Goal: Task Accomplishment & Management: Use online tool/utility

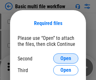
click at [66, 58] on span "Open" at bounding box center [66, 58] width 11 height 5
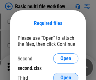
click at [66, 75] on span "Open" at bounding box center [66, 77] width 11 height 5
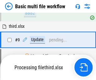
scroll to position [175, 0]
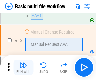
click at [23, 67] on img "button" at bounding box center [24, 65] width 8 height 8
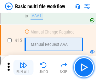
scroll to position [421, 0]
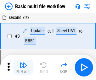
click at [23, 67] on img "button" at bounding box center [24, 65] width 8 height 8
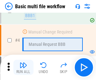
click at [23, 67] on img "button" at bounding box center [24, 65] width 8 height 8
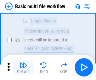
click at [23, 67] on img "button" at bounding box center [24, 65] width 8 height 8
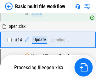
scroll to position [376, 0]
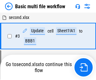
scroll to position [108, 0]
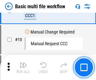
click at [23, 67] on img "button" at bounding box center [24, 65] width 8 height 8
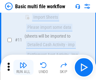
click at [23, 67] on img "button" at bounding box center [24, 65] width 8 height 8
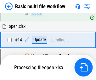
scroll to position [331, 0]
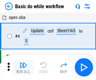
click at [23, 67] on img "button" at bounding box center [24, 65] width 8 height 8
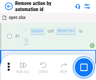
scroll to position [23, 0]
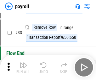
scroll to position [78, 0]
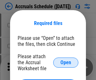
click at [66, 62] on span "Open" at bounding box center [66, 62] width 11 height 5
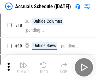
click at [23, 67] on img "button" at bounding box center [24, 65] width 8 height 8
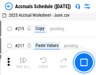
scroll to position [967, 0]
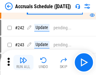
click at [23, 63] on img "button" at bounding box center [24, 61] width 8 height 8
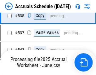
scroll to position [2168, 0]
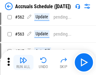
click at [23, 63] on img "button" at bounding box center [24, 61] width 8 height 8
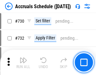
scroll to position [3007, 0]
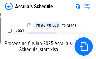
scroll to position [2545, 0]
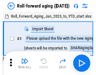
scroll to position [1, 0]
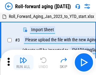
click at [23, 63] on img "button" at bounding box center [24, 61] width 8 height 8
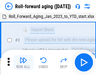
click at [23, 63] on img "button" at bounding box center [24, 61] width 8 height 8
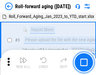
scroll to position [41, 0]
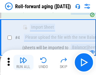
click at [23, 63] on img "button" at bounding box center [24, 61] width 8 height 8
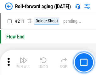
scroll to position [1995, 0]
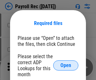
click at [66, 65] on span "Open" at bounding box center [66, 65] width 11 height 5
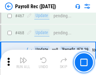
scroll to position [3370, 0]
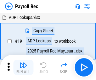
click at [23, 67] on img "button" at bounding box center [24, 65] width 8 height 8
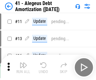
click at [23, 67] on img "button" at bounding box center [24, 65] width 8 height 8
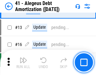
scroll to position [78, 0]
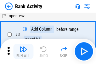
click at [23, 52] on img "button" at bounding box center [24, 50] width 8 height 8
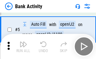
scroll to position [34, 0]
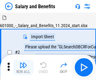
click at [23, 63] on img "button" at bounding box center [24, 65] width 8 height 8
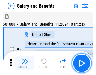
scroll to position [9, 0]
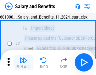
click at [23, 63] on img "button" at bounding box center [24, 61] width 8 height 8
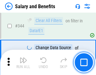
scroll to position [2961, 0]
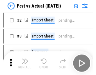
scroll to position [8, 0]
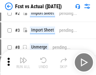
click at [23, 63] on img "button" at bounding box center [24, 61] width 8 height 8
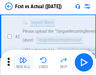
click at [23, 63] on img "button" at bounding box center [24, 61] width 8 height 8
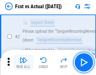
scroll to position [59, 0]
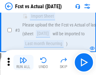
click at [23, 63] on img "button" at bounding box center [24, 61] width 8 height 8
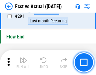
scroll to position [2993, 0]
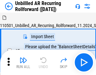
scroll to position [14, 0]
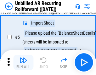
click at [23, 63] on img "button" at bounding box center [24, 61] width 8 height 8
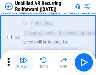
click at [23, 63] on img "button" at bounding box center [24, 61] width 8 height 8
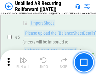
scroll to position [59, 0]
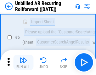
click at [23, 63] on img "button" at bounding box center [24, 61] width 8 height 8
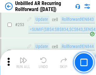
scroll to position [2148, 0]
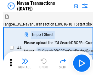
scroll to position [10, 0]
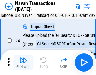
click at [23, 63] on img "button" at bounding box center [24, 61] width 8 height 8
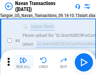
click at [23, 63] on img "button" at bounding box center [24, 61] width 8 height 8
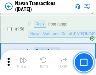
scroll to position [2050, 0]
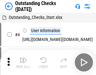
click at [23, 63] on img "button" at bounding box center [24, 61] width 8 height 8
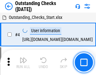
scroll to position [27, 0]
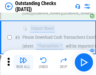
click at [23, 63] on img "button" at bounding box center [24, 61] width 8 height 8
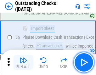
scroll to position [66, 0]
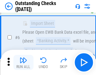
click at [23, 63] on img "button" at bounding box center [24, 61] width 8 height 8
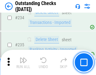
scroll to position [1920, 0]
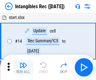
click at [23, 67] on img "button" at bounding box center [24, 65] width 8 height 8
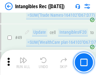
scroll to position [246, 0]
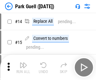
click at [23, 63] on img "button" at bounding box center [24, 65] width 8 height 8
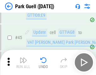
scroll to position [791, 0]
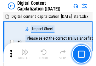
scroll to position [18, 0]
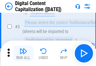
click at [23, 53] on img "button" at bounding box center [24, 51] width 8 height 8
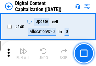
scroll to position [671, 0]
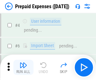
click at [23, 63] on img "button" at bounding box center [24, 65] width 8 height 8
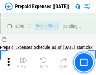
scroll to position [1702, 0]
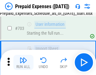
click at [23, 63] on img "button" at bounding box center [24, 61] width 8 height 8
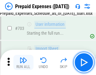
scroll to position [1739, 0]
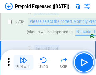
click at [23, 63] on img "button" at bounding box center [24, 61] width 8 height 8
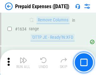
scroll to position [6157, 0]
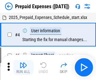
click at [23, 67] on img "button" at bounding box center [24, 65] width 8 height 8
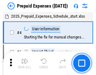
scroll to position [28, 0]
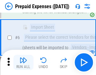
click at [23, 63] on img "button" at bounding box center [24, 61] width 8 height 8
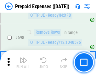
scroll to position [2202, 0]
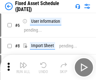
click at [23, 67] on img "button" at bounding box center [24, 65] width 8 height 8
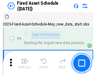
scroll to position [34, 0]
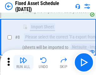
click at [23, 63] on img "button" at bounding box center [24, 61] width 8 height 8
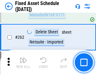
scroll to position [2016, 0]
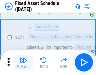
click at [23, 63] on img "button" at bounding box center [24, 61] width 8 height 8
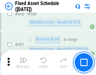
scroll to position [2827, 0]
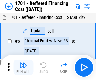
click at [23, 67] on img "button" at bounding box center [24, 65] width 8 height 8
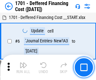
scroll to position [76, 0]
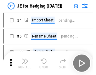
scroll to position [1, 0]
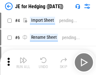
click at [23, 63] on img "button" at bounding box center [24, 61] width 8 height 8
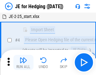
click at [23, 63] on img "button" at bounding box center [24, 61] width 8 height 8
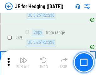
scroll to position [409, 0]
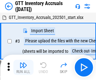
click at [23, 63] on img "button" at bounding box center [24, 65] width 8 height 8
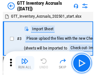
scroll to position [1, 0]
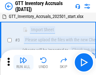
click at [23, 63] on img "button" at bounding box center [24, 61] width 8 height 8
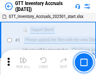
scroll to position [41, 0]
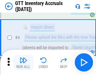
click at [23, 63] on img "button" at bounding box center [24, 61] width 8 height 8
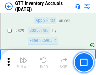
scroll to position [4800, 0]
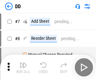
click at [23, 67] on img "button" at bounding box center [24, 65] width 8 height 8
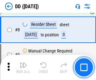
scroll to position [61, 0]
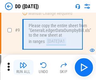
click at [23, 67] on img "button" at bounding box center [24, 65] width 8 height 8
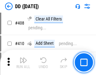
scroll to position [2829, 0]
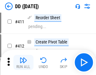
click at [23, 63] on img "button" at bounding box center [24, 61] width 8 height 8
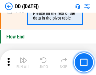
scroll to position [3027, 0]
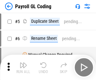
click at [23, 67] on img "button" at bounding box center [24, 65] width 8 height 8
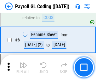
scroll to position [76, 0]
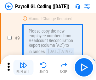
click at [23, 67] on img "button" at bounding box center [24, 65] width 8 height 8
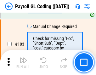
scroll to position [1484, 0]
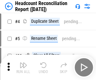
click at [23, 67] on img "button" at bounding box center [24, 65] width 8 height 8
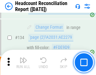
scroll to position [760, 0]
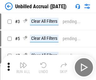
click at [23, 67] on img "button" at bounding box center [24, 65] width 8 height 8
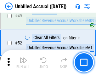
scroll to position [574, 0]
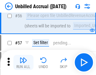
click at [23, 63] on img "button" at bounding box center [24, 61] width 8 height 8
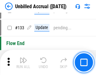
scroll to position [1884, 0]
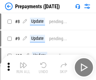
click at [23, 67] on img "button" at bounding box center [24, 65] width 8 height 8
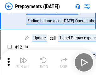
scroll to position [40, 0]
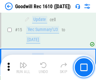
scroll to position [108, 0]
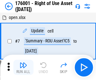
click at [23, 67] on img "button" at bounding box center [24, 65] width 8 height 8
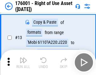
scroll to position [41, 0]
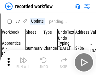
click at [23, 63] on img "button" at bounding box center [24, 61] width 8 height 8
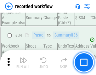
scroll to position [1977, 0]
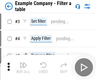
click at [23, 67] on img "button" at bounding box center [24, 65] width 8 height 8
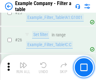
scroll to position [579, 0]
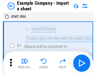
scroll to position [10, 0]
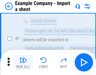
click at [23, 63] on img "button" at bounding box center [24, 61] width 8 height 8
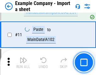
scroll to position [140, 0]
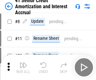
click at [23, 63] on img "button" at bounding box center [24, 65] width 8 height 8
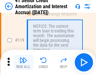
click at [23, 63] on img "button" at bounding box center [24, 61] width 8 height 8
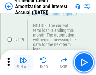
scroll to position [597, 0]
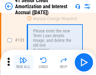
click at [23, 63] on img "button" at bounding box center [24, 61] width 8 height 8
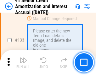
scroll to position [661, 0]
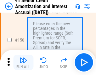
click at [23, 63] on img "button" at bounding box center [24, 61] width 8 height 8
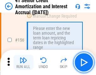
click at [23, 63] on img "button" at bounding box center [24, 61] width 8 height 8
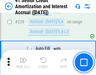
scroll to position [1416, 0]
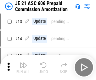
click at [23, 63] on img "button" at bounding box center [24, 65] width 8 height 8
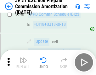
scroll to position [1164, 0]
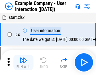
click at [23, 63] on img "button" at bounding box center [24, 61] width 8 height 8
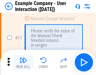
click at [23, 63] on img "button" at bounding box center [24, 61] width 8 height 8
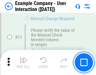
scroll to position [137, 0]
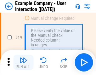
click at [23, 63] on img "button" at bounding box center [24, 61] width 8 height 8
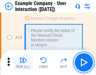
click at [23, 63] on img "button" at bounding box center [24, 61] width 8 height 8
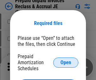
click at [66, 62] on span "Open" at bounding box center [66, 62] width 11 height 5
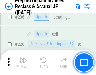
scroll to position [820, 0]
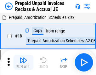
click at [23, 63] on img "button" at bounding box center [24, 61] width 8 height 8
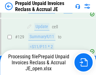
scroll to position [516, 0]
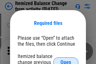
click at [66, 60] on span "Open" at bounding box center [66, 62] width 11 height 5
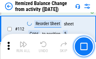
scroll to position [1058, 0]
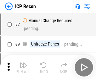
scroll to position [3, 0]
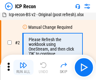
click at [23, 67] on img "button" at bounding box center [24, 65] width 8 height 8
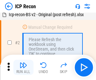
click at [23, 67] on img "button" at bounding box center [24, 65] width 8 height 8
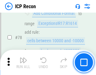
scroll to position [620, 0]
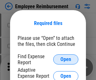
click at [66, 59] on span "Open" at bounding box center [66, 59] width 11 height 5
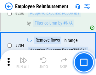
scroll to position [1560, 0]
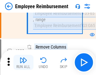
click at [23, 63] on img "button" at bounding box center [24, 61] width 8 height 8
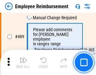
scroll to position [3959, 0]
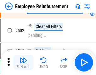
click at [23, 63] on img "button" at bounding box center [24, 61] width 8 height 8
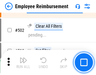
click at [23, 63] on img "button" at bounding box center [24, 61] width 8 height 8
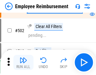
click at [23, 63] on img "button" at bounding box center [24, 61] width 8 height 8
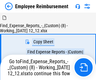
scroll to position [22, 0]
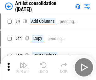
click at [23, 67] on img "button" at bounding box center [24, 65] width 8 height 8
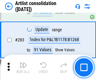
scroll to position [2615, 0]
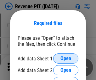
click at [66, 58] on span "Open" at bounding box center [66, 58] width 11 height 5
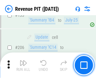
scroll to position [643, 0]
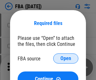
click at [66, 58] on span "Open" at bounding box center [66, 58] width 11 height 5
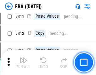
scroll to position [5498, 0]
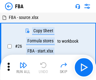
scroll to position [6, 0]
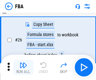
click at [23, 67] on img "button" at bounding box center [24, 65] width 8 height 8
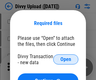
click at [66, 59] on span "Open" at bounding box center [66, 59] width 11 height 5
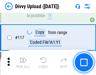
scroll to position [535, 0]
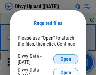
click at [66, 59] on span "Open" at bounding box center [66, 59] width 11 height 5
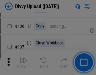
scroll to position [800, 0]
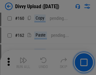
scroll to position [1142, 0]
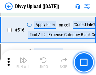
scroll to position [3968, 0]
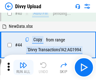
click at [23, 67] on img "button" at bounding box center [24, 65] width 8 height 8
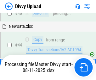
scroll to position [70, 0]
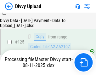
scroll to position [625, 0]
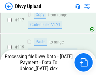
scroll to position [588, 0]
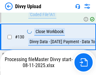
scroll to position [728, 0]
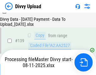
scroll to position [904, 0]
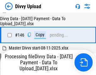
scroll to position [1043, 0]
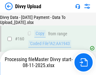
scroll to position [1322, 0]
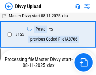
scroll to position [1285, 0]
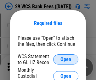
click at [66, 59] on span "Open" at bounding box center [66, 59] width 11 height 5
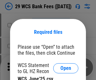
scroll to position [9, 0]
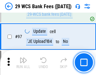
scroll to position [616, 0]
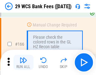
click at [23, 63] on img "button" at bounding box center [24, 61] width 8 height 8
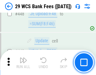
scroll to position [3062, 0]
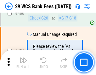
click at [23, 63] on img "button" at bounding box center [24, 61] width 8 height 8
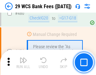
scroll to position [3261, 0]
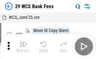
click at [23, 47] on img "button" at bounding box center [24, 45] width 8 height 8
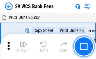
scroll to position [11, 0]
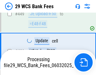
scroll to position [3114, 0]
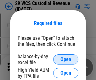
click at [66, 59] on span "Open" at bounding box center [66, 59] width 11 height 5
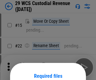
scroll to position [53, 0]
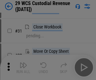
scroll to position [136, 0]
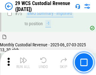
scroll to position [661, 0]
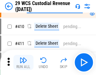
click at [23, 63] on img "button" at bounding box center [24, 61] width 8 height 8
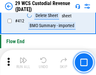
scroll to position [3020, 0]
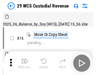
scroll to position [15, 0]
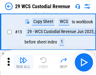
click at [23, 63] on img "button" at bounding box center [24, 61] width 8 height 8
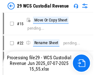
scroll to position [12, 0]
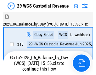
scroll to position [12, 0]
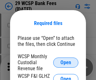
click at [66, 62] on span "Open" at bounding box center [66, 62] width 11 height 5
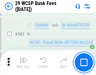
scroll to position [2908, 0]
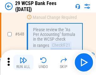
click at [23, 63] on img "button" at bounding box center [24, 61] width 8 height 8
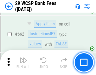
scroll to position [3694, 0]
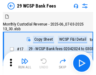
scroll to position [15, 0]
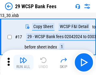
click at [23, 63] on img "button" at bounding box center [24, 61] width 8 height 8
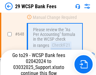
scroll to position [3537, 0]
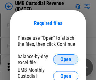
click at [66, 59] on span "Open" at bounding box center [66, 59] width 11 height 5
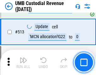
scroll to position [3059, 0]
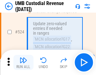
click at [23, 63] on img "button" at bounding box center [24, 61] width 8 height 8
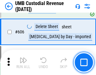
scroll to position [3650, 0]
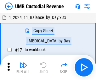
scroll to position [5, 0]
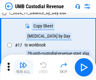
click at [23, 67] on img "button" at bounding box center [24, 65] width 8 height 8
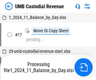
scroll to position [5, 0]
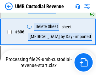
scroll to position [3636, 0]
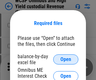
click at [66, 59] on span "Open" at bounding box center [66, 59] width 11 height 5
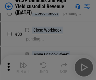
scroll to position [145, 0]
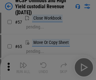
scroll to position [276, 0]
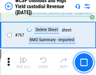
scroll to position [5153, 0]
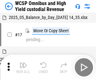
click at [23, 63] on img "button" at bounding box center [24, 65] width 8 height 8
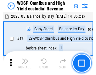
scroll to position [3, 0]
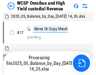
scroll to position [3, 0]
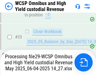
scroll to position [281, 0]
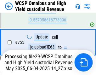
scroll to position [5138, 0]
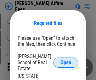
click at [66, 60] on span "Open" at bounding box center [66, 62] width 11 height 5
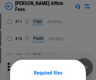
scroll to position [50, 0]
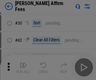
scroll to position [129, 0]
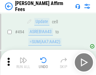
scroll to position [1720, 0]
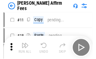
scroll to position [6, 0]
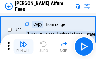
click at [23, 47] on img "button" at bounding box center [24, 45] width 8 height 8
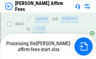
scroll to position [1659, 0]
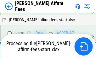
scroll to position [1301, 0]
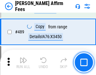
scroll to position [1651, 0]
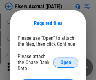
click at [66, 60] on span "Open" at bounding box center [66, 62] width 11 height 5
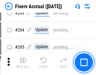
scroll to position [1671, 0]
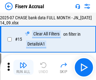
click at [23, 67] on img "button" at bounding box center [24, 65] width 8 height 8
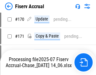
scroll to position [1623, 0]
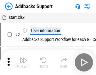
click at [23, 63] on img "button" at bounding box center [24, 61] width 8 height 8
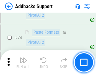
scroll to position [460, 0]
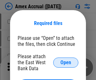
click at [66, 62] on span "Open" at bounding box center [66, 62] width 11 height 5
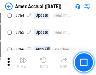
scroll to position [1692, 0]
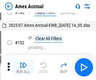
click at [23, 67] on img "button" at bounding box center [24, 65] width 8 height 8
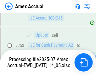
scroll to position [1804, 0]
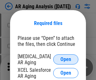
click at [66, 58] on span "Open" at bounding box center [66, 59] width 11 height 5
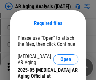
scroll to position [190, 0]
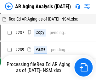
scroll to position [6, 0]
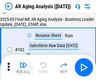
click at [23, 67] on img "button" at bounding box center [24, 65] width 8 height 8
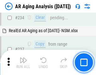
scroll to position [980, 0]
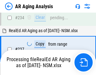
scroll to position [999, 0]
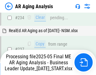
scroll to position [973, 0]
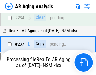
scroll to position [973, 0]
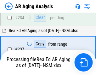
scroll to position [999, 0]
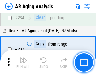
scroll to position [973, 0]
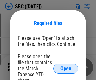
click at [66, 68] on span "Open" at bounding box center [66, 68] width 11 height 5
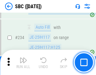
scroll to position [1196, 0]
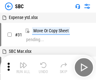
scroll to position [6, 0]
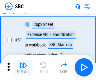
click at [23, 67] on img "button" at bounding box center [24, 65] width 8 height 8
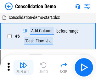
click at [23, 67] on img "button" at bounding box center [24, 65] width 8 height 8
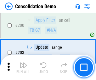
scroll to position [1983, 0]
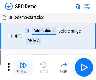
click at [23, 67] on img "button" at bounding box center [24, 65] width 8 height 8
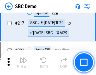
scroll to position [1561, 0]
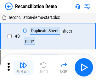
click at [23, 67] on img "button" at bounding box center [24, 65] width 8 height 8
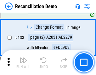
scroll to position [751, 0]
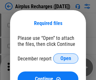
click at [66, 58] on span "Open" at bounding box center [66, 58] width 11 height 5
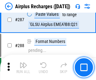
scroll to position [2283, 0]
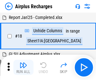
click at [23, 67] on img "button" at bounding box center [24, 65] width 8 height 8
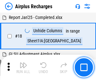
scroll to position [28, 0]
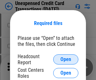
click at [66, 59] on span "Open" at bounding box center [66, 59] width 11 height 5
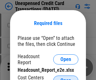
click at [66, 78] on span "Open" at bounding box center [66, 80] width 11 height 5
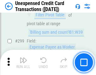
scroll to position [1507, 0]
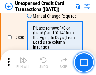
click at [23, 63] on img "button" at bounding box center [24, 61] width 8 height 8
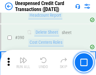
scroll to position [2037, 0]
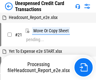
scroll to position [10, 0]
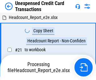
scroll to position [10, 0]
